Goal: Browse casually

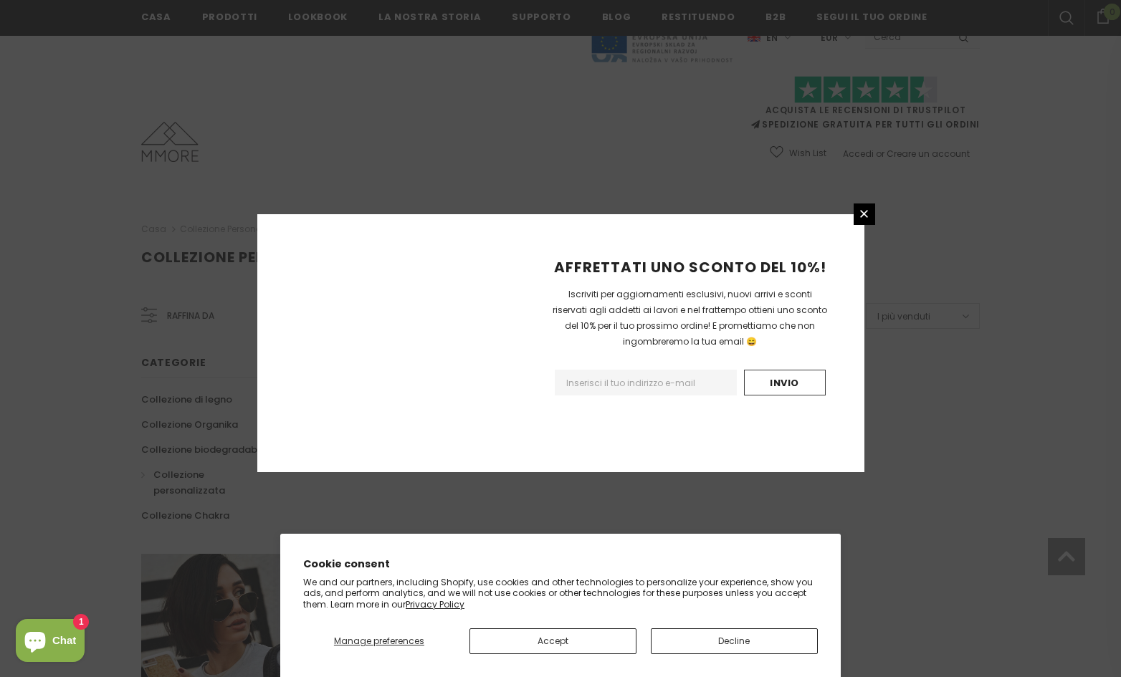
scroll to position [792, 0]
